Goal: Navigation & Orientation: Find specific page/section

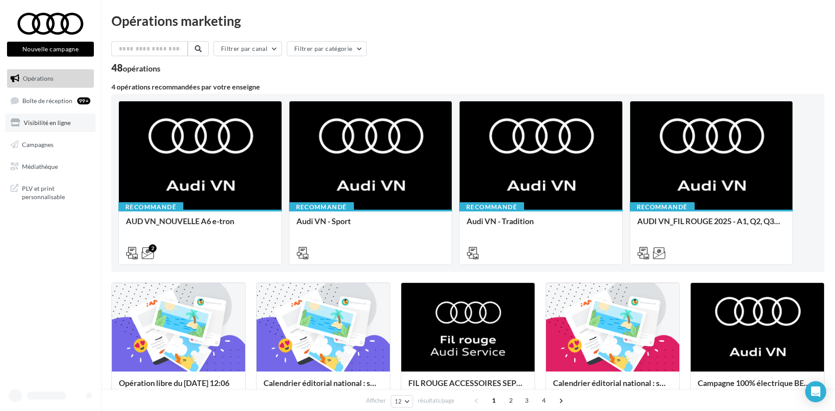
click at [52, 124] on span "Visibilité en ligne" at bounding box center [47, 122] width 47 height 7
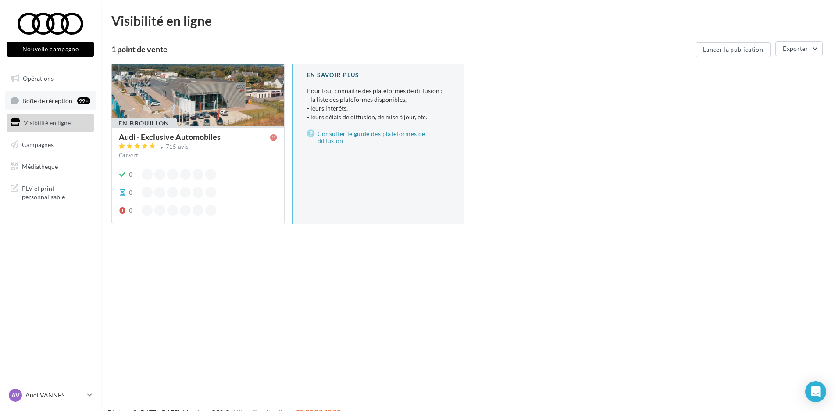
click at [48, 101] on span "Boîte de réception" at bounding box center [47, 99] width 50 height 7
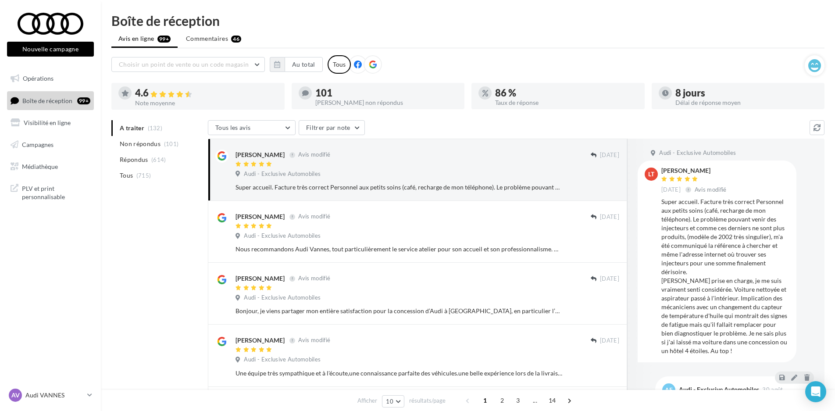
click at [48, 101] on span "Boîte de réception" at bounding box center [47, 99] width 50 height 7
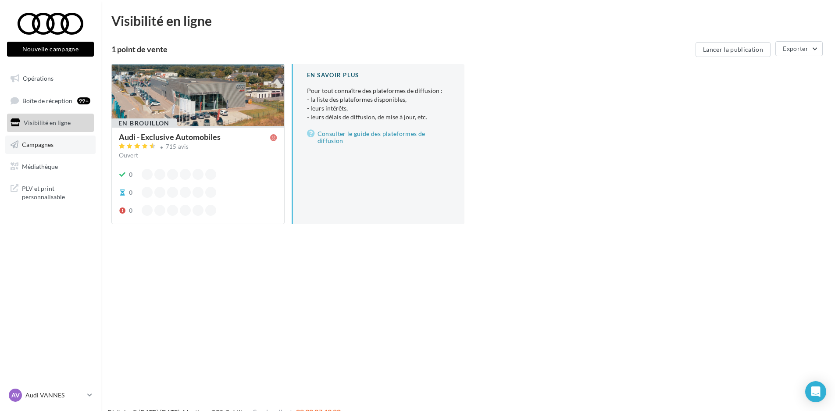
click at [62, 142] on link "Campagnes" at bounding box center [50, 144] width 90 height 18
